Goal: Information Seeking & Learning: Learn about a topic

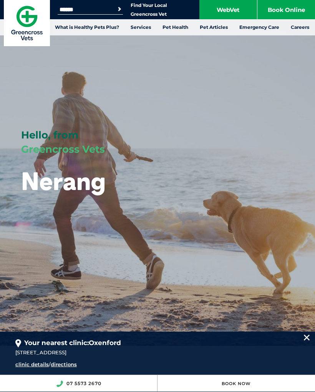
click at [305, 340] on img at bounding box center [307, 338] width 6 height 6
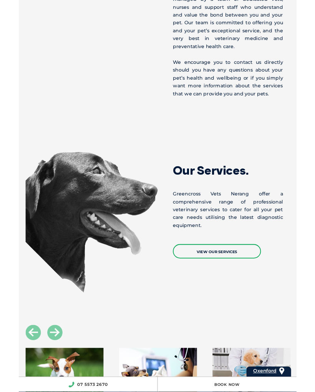
scroll to position [782, 0]
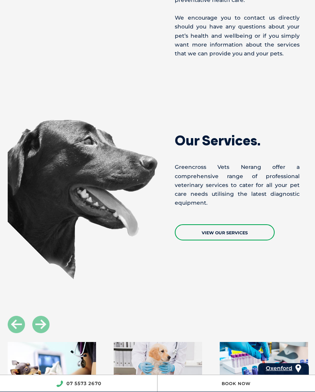
click at [221, 224] on link "View Our Services" at bounding box center [225, 232] width 100 height 16
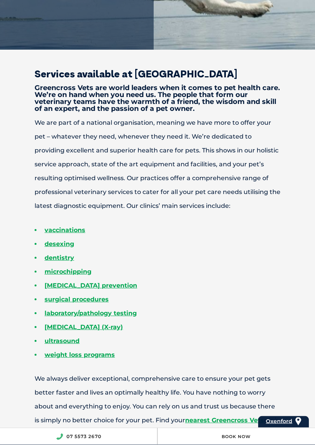
scroll to position [247, 0]
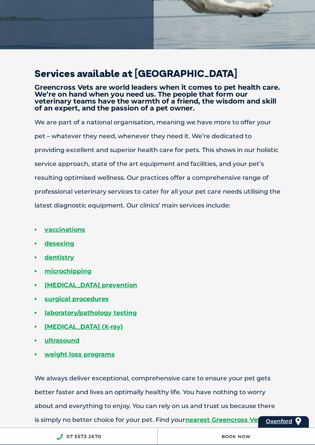
click at [64, 227] on link "vaccinations" at bounding box center [65, 229] width 41 height 7
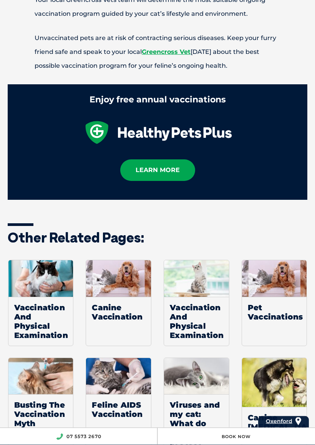
scroll to position [1059, 0]
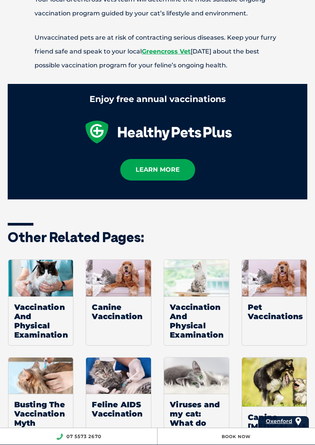
click at [113, 311] on span "Canine Vaccination" at bounding box center [118, 311] width 65 height 30
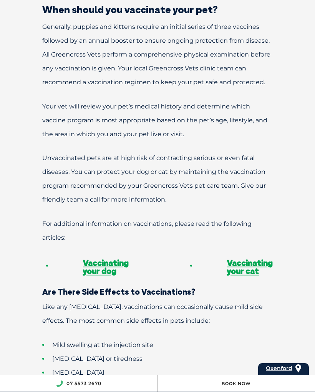
scroll to position [680, 0]
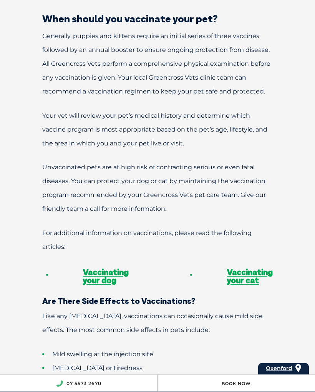
click at [103, 267] on link "Vaccinating your dog" at bounding box center [106, 276] width 46 height 18
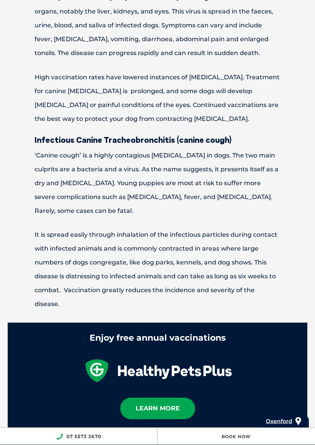
scroll to position [946, 0]
